Goal: Task Accomplishment & Management: Use online tool/utility

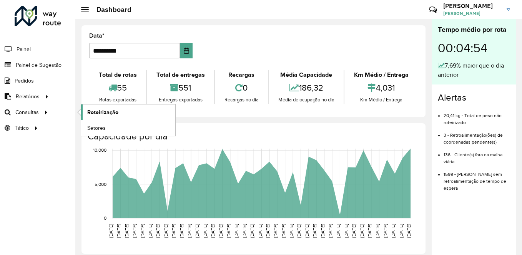
click at [101, 112] on span "Roteirização" at bounding box center [102, 112] width 31 height 8
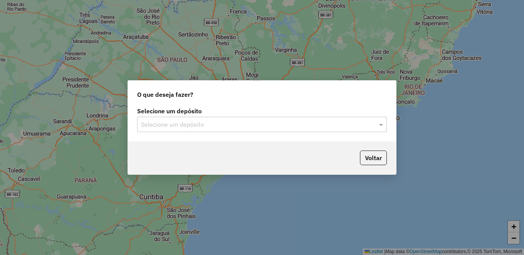
click at [170, 130] on div "Selecione um depósito" at bounding box center [262, 124] width 250 height 15
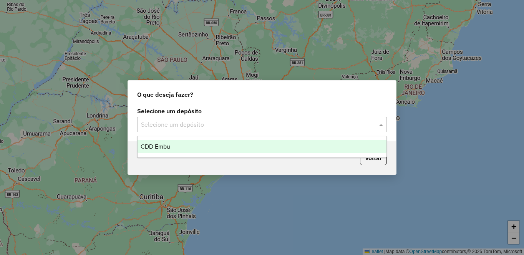
click at [152, 144] on span "CDD Embu" at bounding box center [156, 146] width 30 height 7
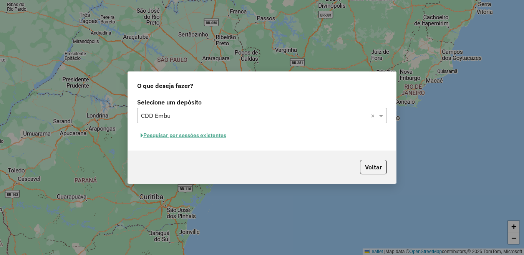
click at [203, 135] on button "Pesquisar por sessões existentes" at bounding box center [183, 136] width 93 height 12
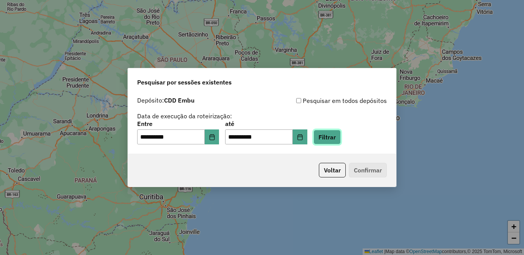
click at [341, 136] on button "Filtrar" at bounding box center [327, 137] width 27 height 15
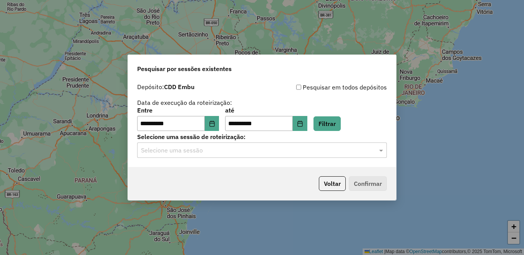
click at [173, 156] on div "Selecione uma sessão" at bounding box center [262, 150] width 250 height 15
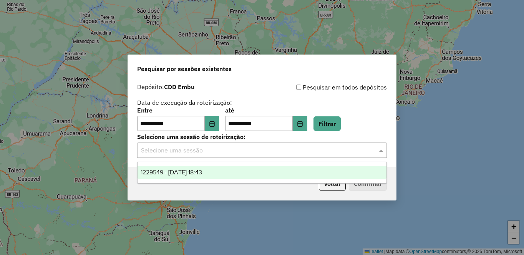
click at [174, 170] on span "1229549 - 14/08/2025 18:43" at bounding box center [172, 172] width 62 height 7
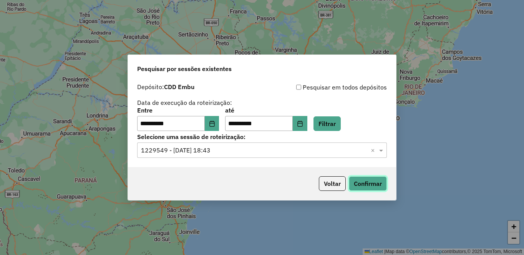
click at [362, 182] on button "Confirmar" at bounding box center [368, 183] width 38 height 15
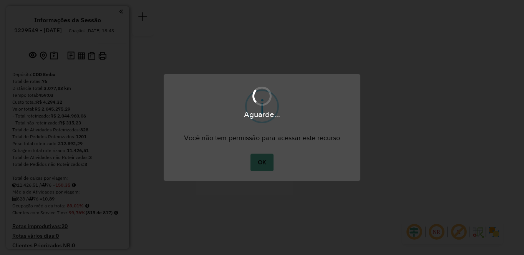
click at [492, 228] on div "× i Você não tem permissão para acessar este recurso OK No Cancel" at bounding box center [262, 127] width 524 height 255
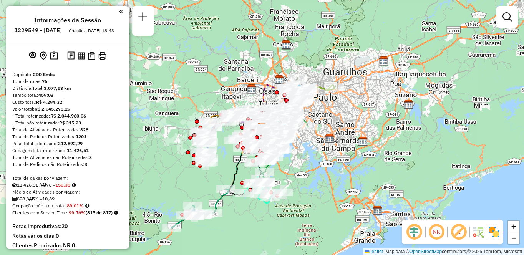
click at [496, 236] on img at bounding box center [494, 232] width 12 height 12
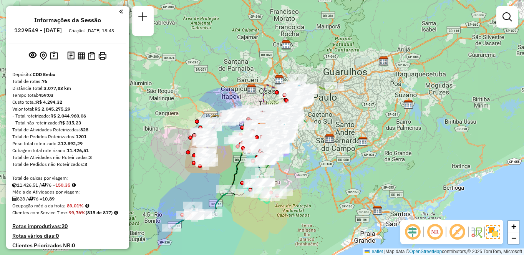
click at [457, 233] on em at bounding box center [457, 232] width 18 height 18
click at [433, 231] on em at bounding box center [435, 232] width 18 height 18
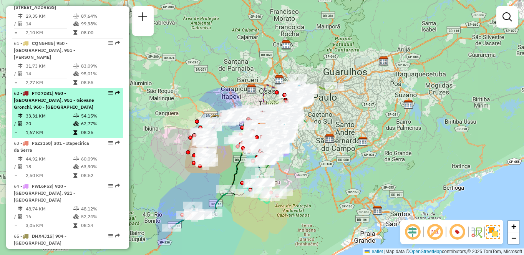
select select "**********"
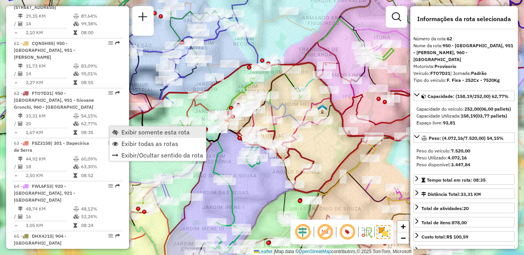
click at [123, 130] on span "Exibir somente esta rota" at bounding box center [155, 132] width 68 height 6
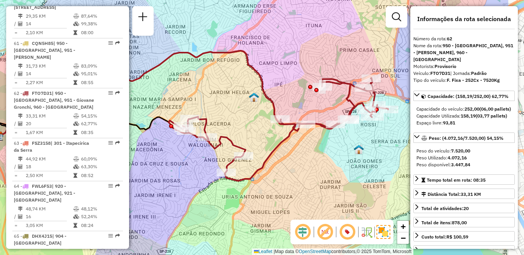
drag, startPoint x: 228, startPoint y: 110, endPoint x: 160, endPoint y: 98, distance: 69.5
click at [160, 98] on div "Janela de atendimento Grade de atendimento Capacidade Transportadoras Veículos …" at bounding box center [262, 127] width 524 height 255
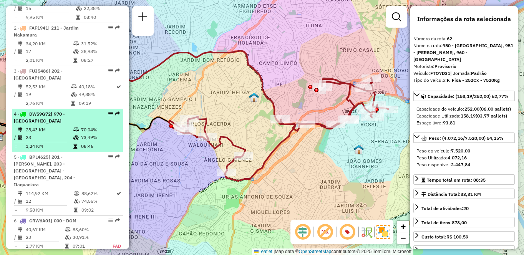
click at [63, 125] on div "4 - DWS9G72 | 970 - [GEOGRAPHIC_DATA]" at bounding box center [55, 118] width 82 height 14
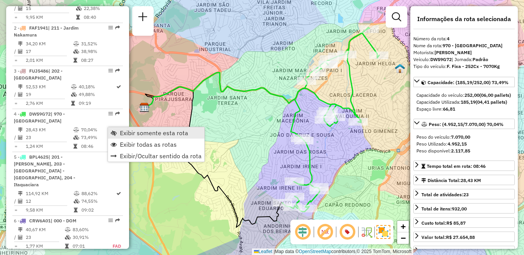
click at [136, 130] on span "Exibir somente esta rota" at bounding box center [154, 133] width 68 height 6
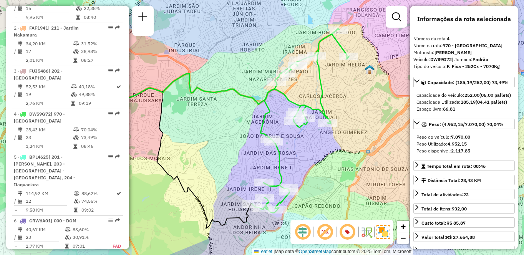
drag, startPoint x: 209, startPoint y: 90, endPoint x: 187, endPoint y: 85, distance: 22.2
click at [187, 85] on icon at bounding box center [211, 96] width 192 height 45
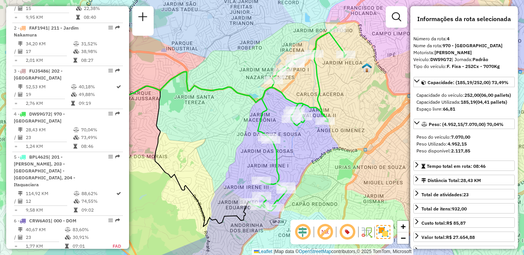
scroll to position [2803, 0]
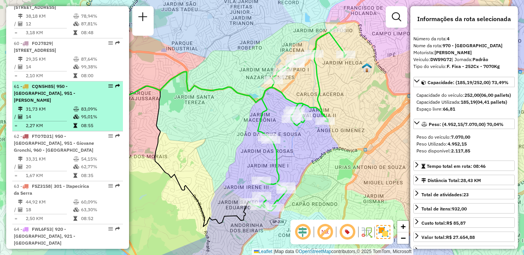
click at [40, 121] on td "14" at bounding box center [49, 117] width 48 height 8
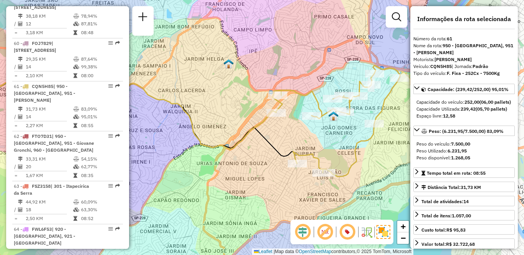
drag, startPoint x: 260, startPoint y: 118, endPoint x: 185, endPoint y: 111, distance: 76.0
click at [185, 111] on icon at bounding box center [124, 109] width 303 height 82
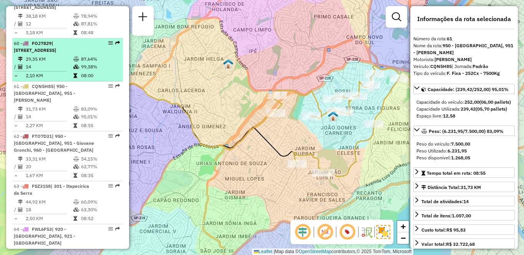
click at [33, 63] on td "29,35 KM" at bounding box center [49, 59] width 48 height 8
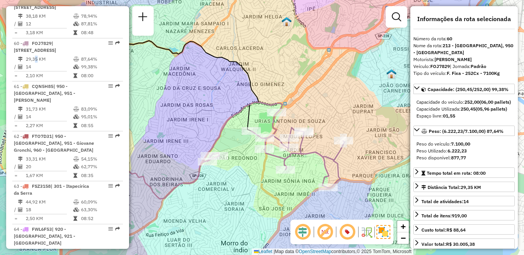
drag, startPoint x: 294, startPoint y: 120, endPoint x: 226, endPoint y: 98, distance: 71.9
click at [225, 105] on div "Janela de atendimento Grade de atendimento Capacidade Transportadoras Veículos …" at bounding box center [262, 127] width 524 height 255
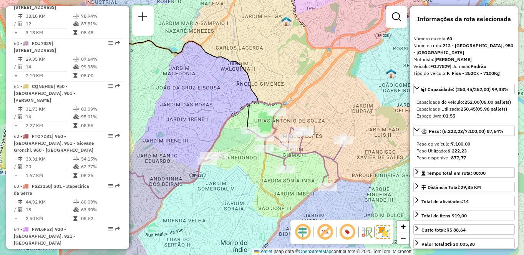
scroll to position [328, 0]
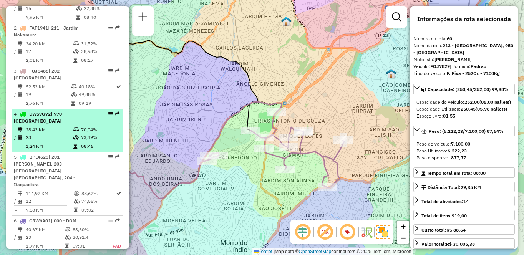
click at [54, 125] on div "4 - DWS9G72 | 970 - [GEOGRAPHIC_DATA]" at bounding box center [55, 118] width 82 height 14
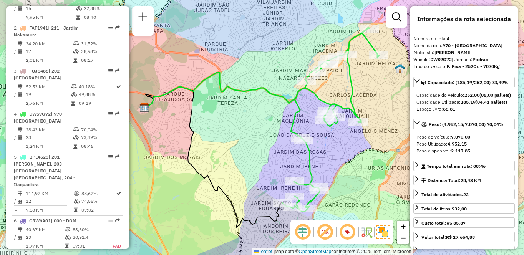
scroll to position [2803, 0]
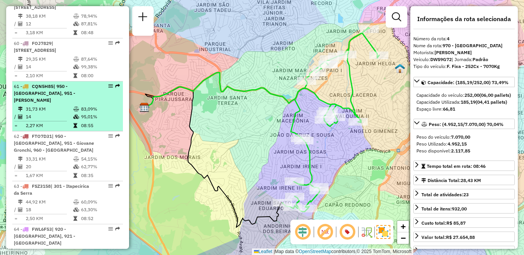
click at [71, 131] on li "61 - CQN5H85 | 950 - [GEOGRAPHIC_DATA], 951 - Giovane Gronchi 31,73 KM 83,09% /…" at bounding box center [67, 107] width 111 height 50
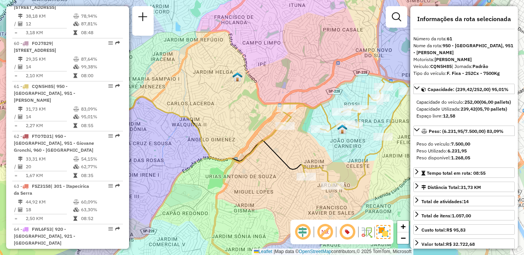
drag, startPoint x: 342, startPoint y: 112, endPoint x: 273, endPoint y: 118, distance: 68.7
click at [273, 118] on div "Janela de atendimento Grade de atendimento Capacidade Transportadoras Veículos …" at bounding box center [262, 127] width 524 height 255
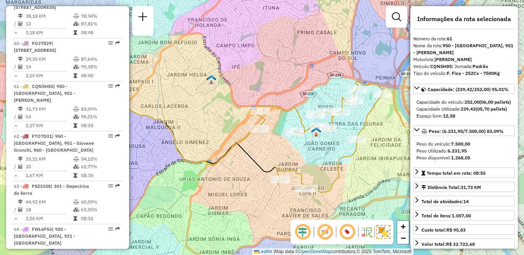
drag, startPoint x: 259, startPoint y: 118, endPoint x: 235, endPoint y: 121, distance: 24.4
click at [235, 121] on div "Janela de atendimento Grade de atendimento Capacidade Transportadoras Veículos …" at bounding box center [262, 127] width 524 height 255
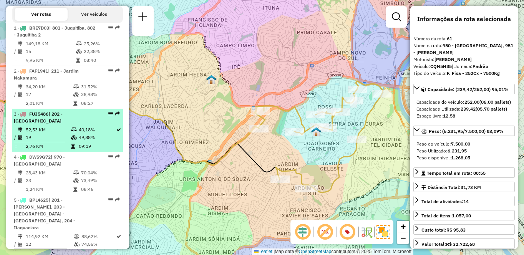
click at [75, 125] on div "3 - FUJ5486 | 202 - [GEOGRAPHIC_DATA]" at bounding box center [55, 118] width 82 height 14
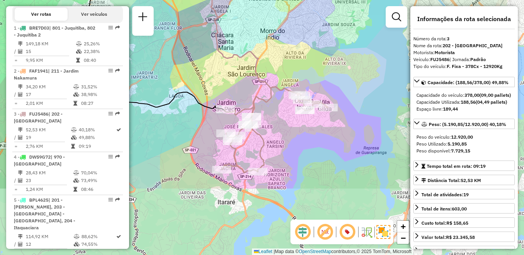
drag, startPoint x: 275, startPoint y: 150, endPoint x: 205, endPoint y: 58, distance: 115.6
click at [205, 58] on div "Janela de atendimento Grade de atendimento Capacidade Transportadoras Veículos …" at bounding box center [262, 127] width 524 height 255
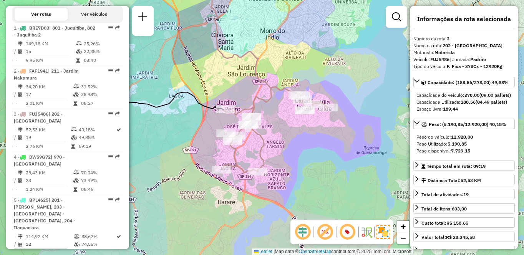
scroll to position [3204, 0]
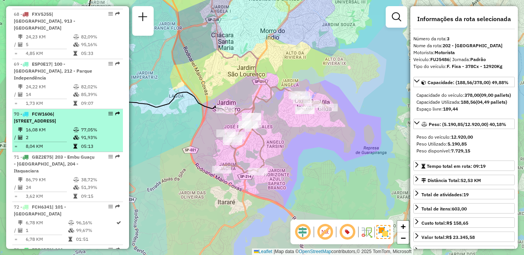
click at [84, 125] on div "70 - FCW1606 | 111 - [GEOGRAPHIC_DATA], 913 - [GEOGRAPHIC_DATA]" at bounding box center [55, 118] width 82 height 14
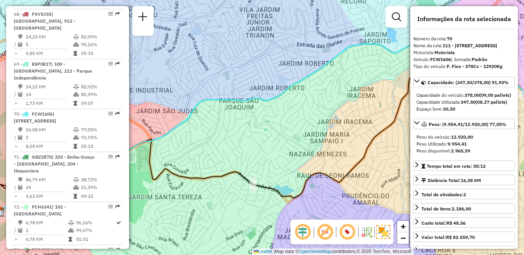
scroll to position [2222, 0]
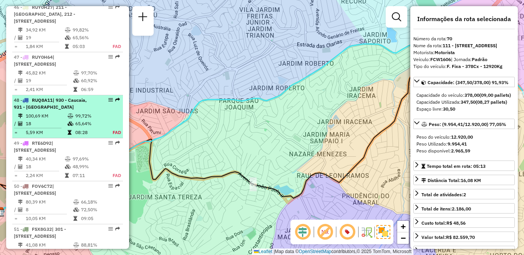
click at [21, 138] on li "48 - RUQ8A11 | 930 - Caucaia, 931 - [GEOGRAPHIC_DATA] 100,69 KM 99,72% / 18 65,…" at bounding box center [67, 116] width 111 height 43
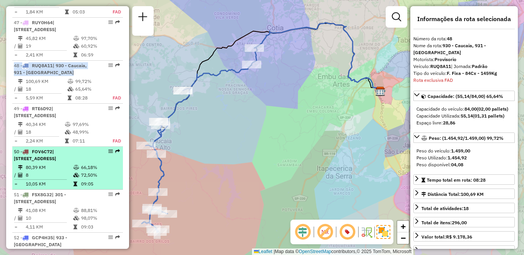
scroll to position [2339, 0]
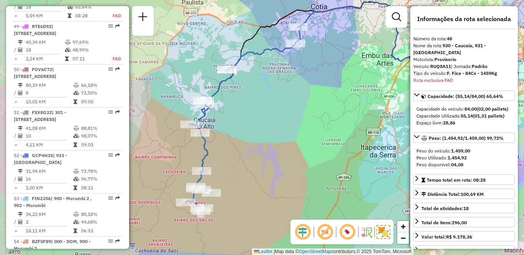
drag, startPoint x: 197, startPoint y: 165, endPoint x: 242, endPoint y: 143, distance: 50.0
click at [242, 143] on div "Janela de atendimento Grade de atendimento Capacidade Transportadoras Veículos …" at bounding box center [262, 127] width 524 height 255
